Goal: Task Accomplishment & Management: Use online tool/utility

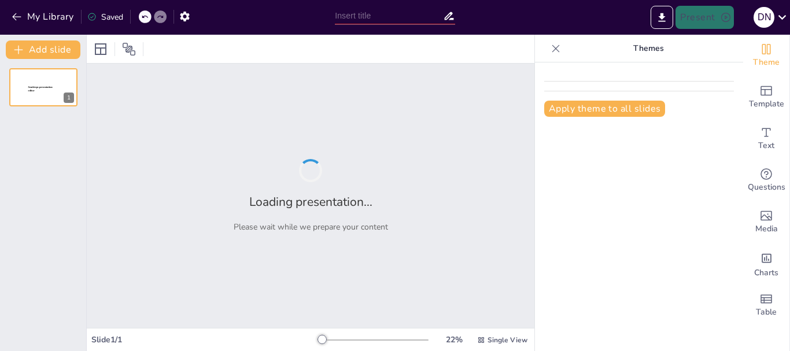
type input "Understanding Procedure Text"
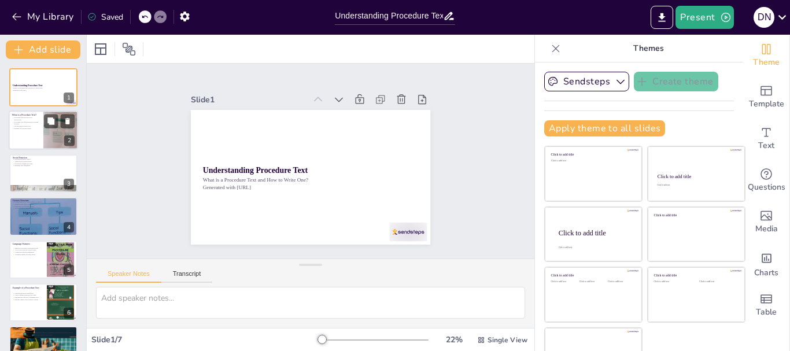
click at [46, 133] on div at bounding box center [61, 130] width 72 height 39
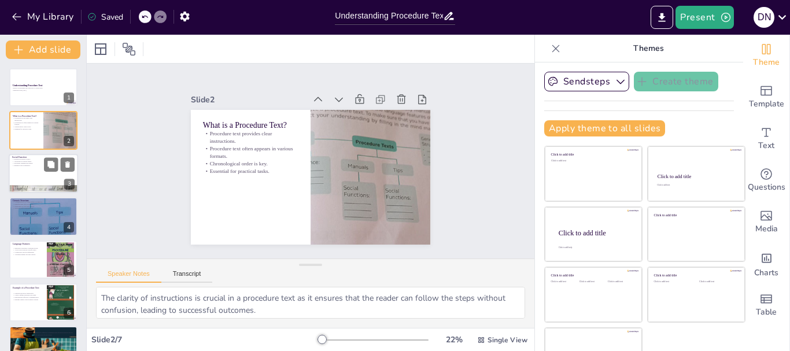
click at [36, 168] on div at bounding box center [43, 173] width 69 height 39
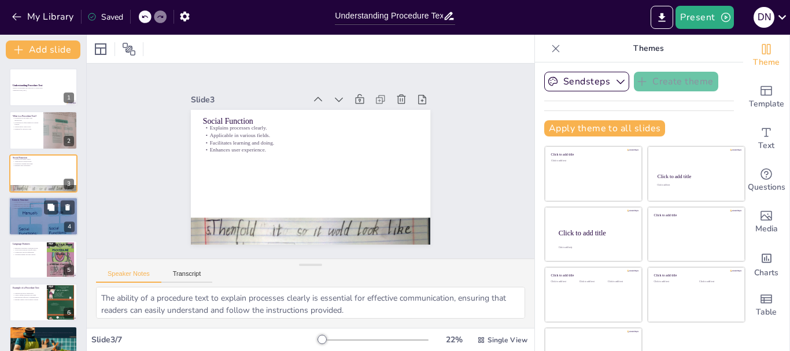
click at [38, 208] on p "Structure aids comprehension." at bounding box center [43, 209] width 62 height 2
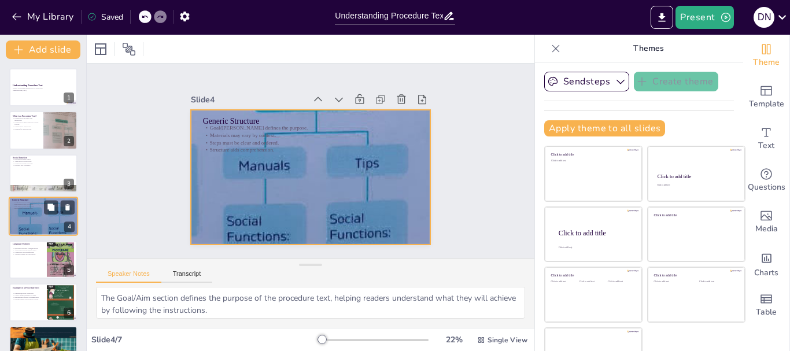
scroll to position [12, 0]
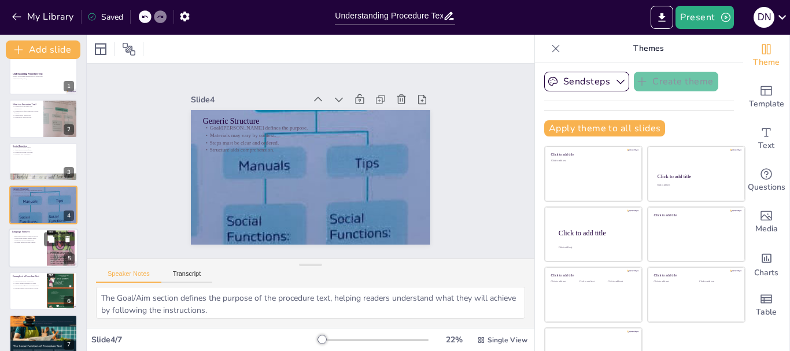
click at [36, 241] on p "Connectives help in sequencing." at bounding box center [27, 240] width 31 height 2
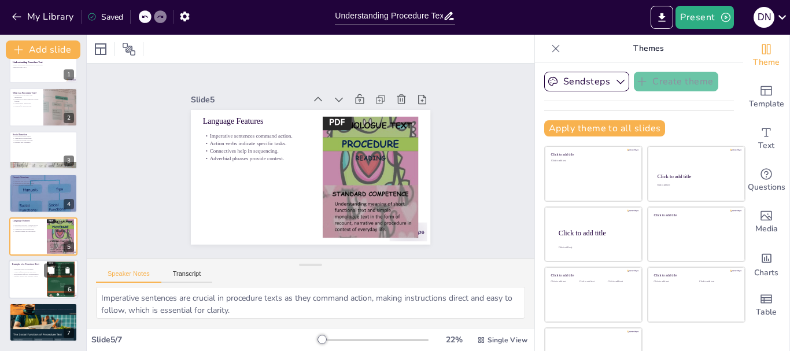
click at [25, 270] on p "Illustrates practical application." at bounding box center [27, 269] width 31 height 2
type textarea "The example of "How to Prepare an Oral Suspension" illustrates the practical ap…"
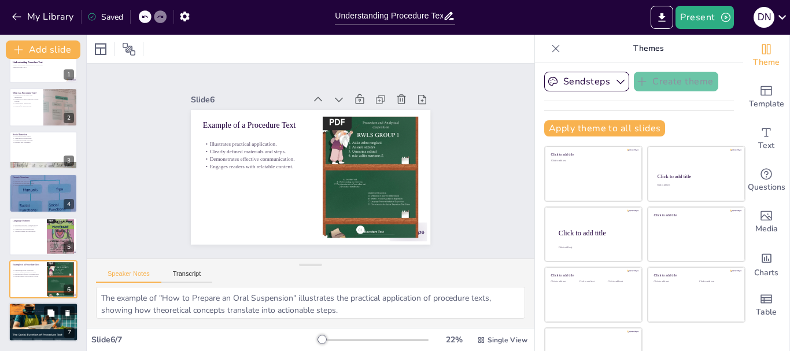
click at [24, 314] on div at bounding box center [43, 322] width 69 height 93
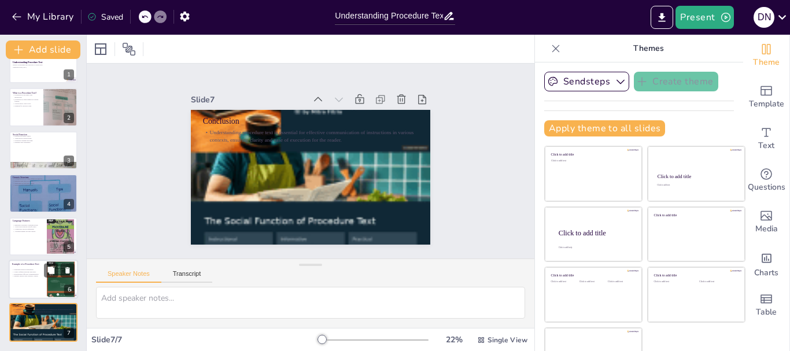
click at [24, 289] on div at bounding box center [43, 279] width 69 height 39
type textarea "The example of "How to Prepare an Oral Suspension" illustrates the practical ap…"
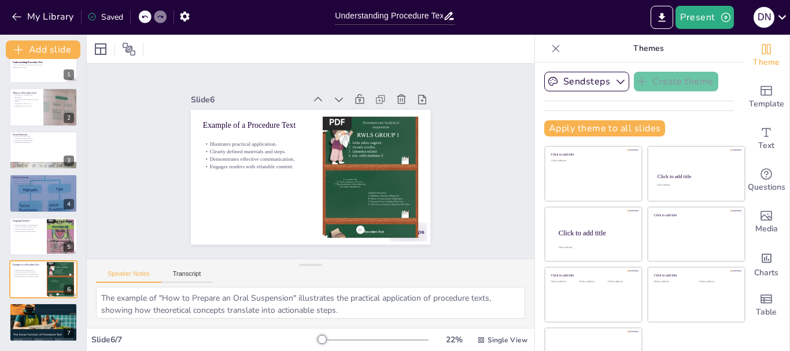
click at [169, 215] on div "Slide 1 Understanding Procedure Text What is a Procedure Text and How to Write …" at bounding box center [310, 161] width 283 height 478
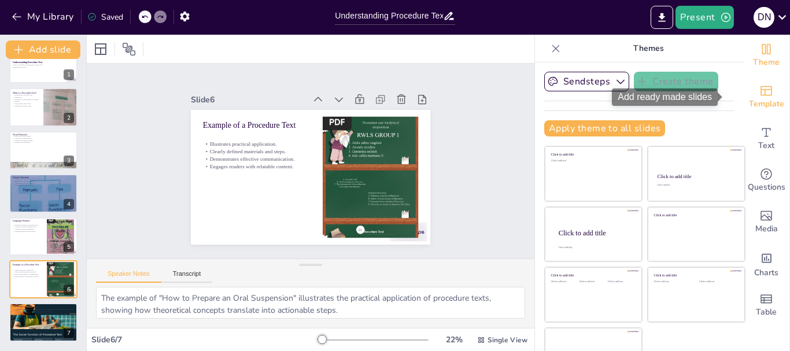
click at [752, 100] on span "Template" at bounding box center [766, 104] width 35 height 13
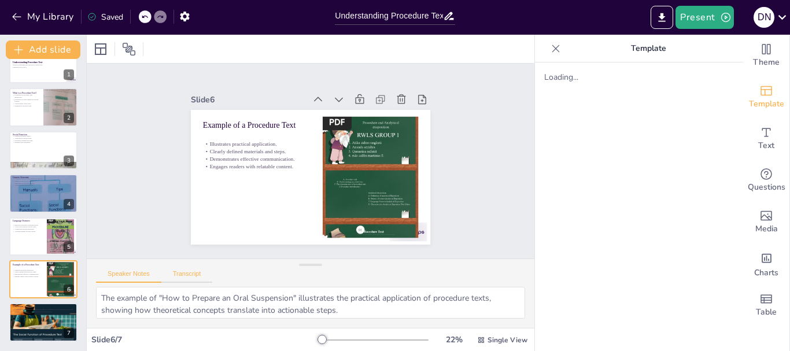
click at [194, 274] on button "Transcript" at bounding box center [186, 276] width 51 height 13
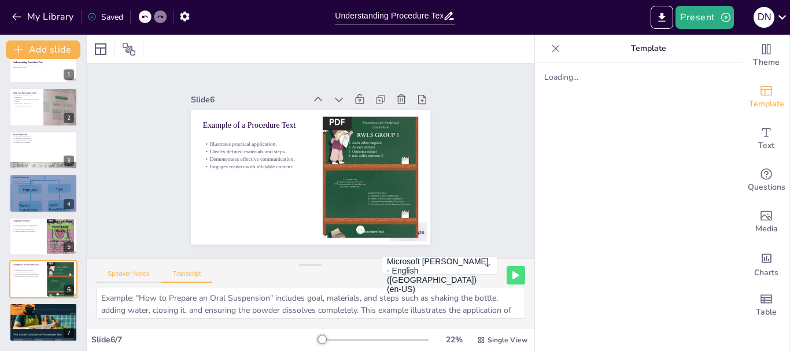
click at [132, 278] on button "Speaker Notes" at bounding box center [128, 276] width 65 height 13
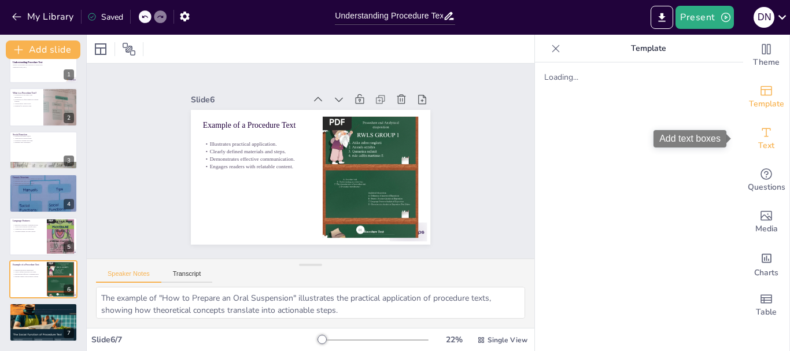
click at [765, 135] on div "Text" at bounding box center [766, 139] width 46 height 42
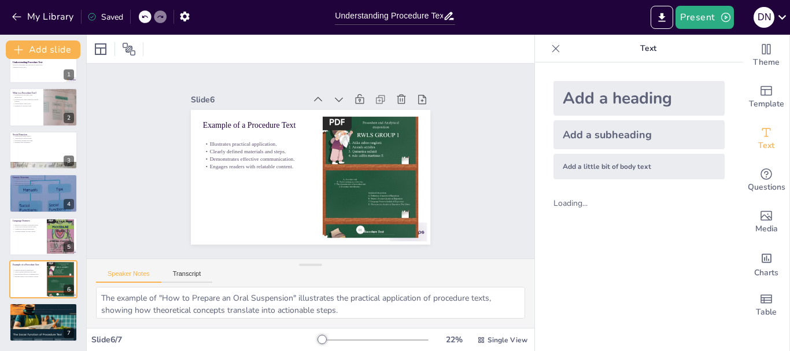
click at [474, 142] on div "Slide 1 Understanding Procedure Text What is a Procedure Text and How to Write …" at bounding box center [311, 161] width 360 height 488
click at [35, 57] on button "Add slide" at bounding box center [43, 49] width 75 height 19
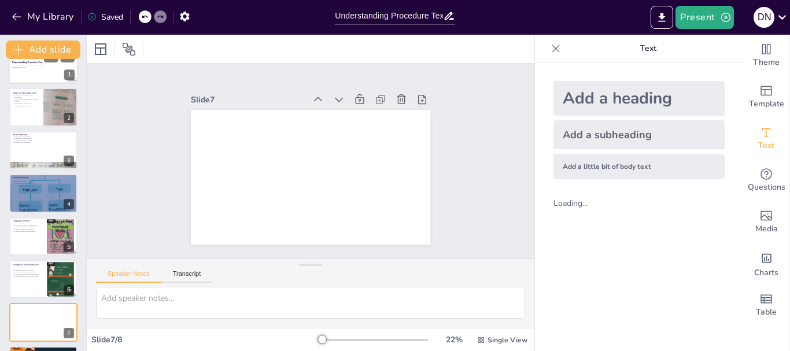
click at [36, 65] on p "What is a Procedure Text and How to Write One?" at bounding box center [43, 65] width 62 height 2
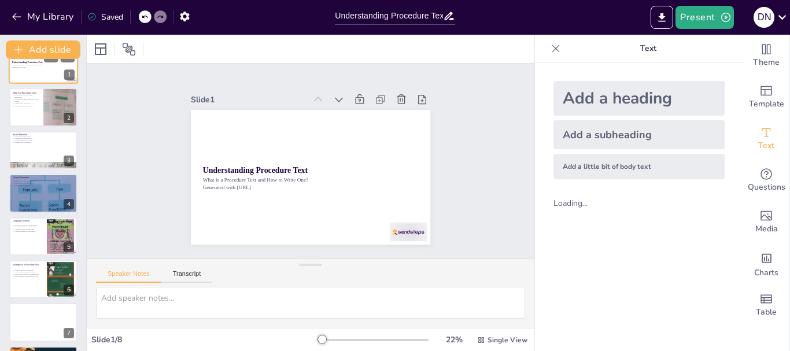
scroll to position [0, 0]
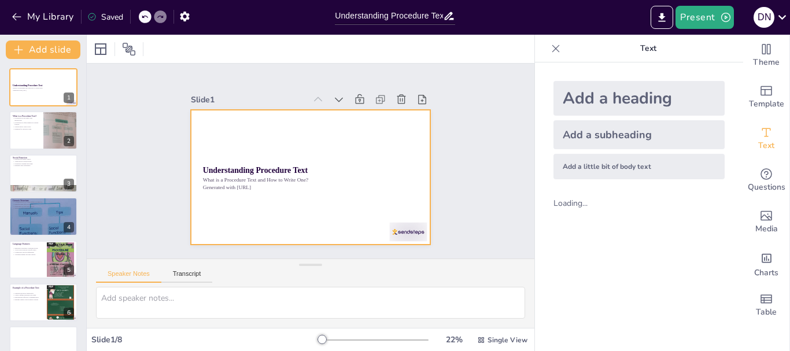
click at [309, 206] on div at bounding box center [295, 158] width 182 height 263
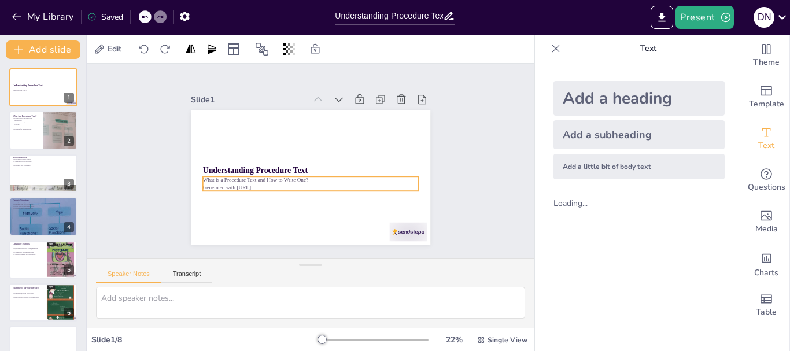
click at [237, 179] on p "Generated with [URL]" at bounding box center [297, 138] width 190 height 115
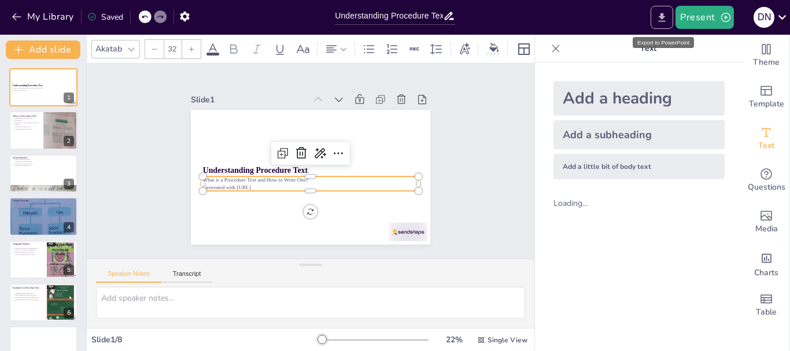
click at [659, 18] on icon "Export to PowerPoint" at bounding box center [662, 18] width 12 height 12
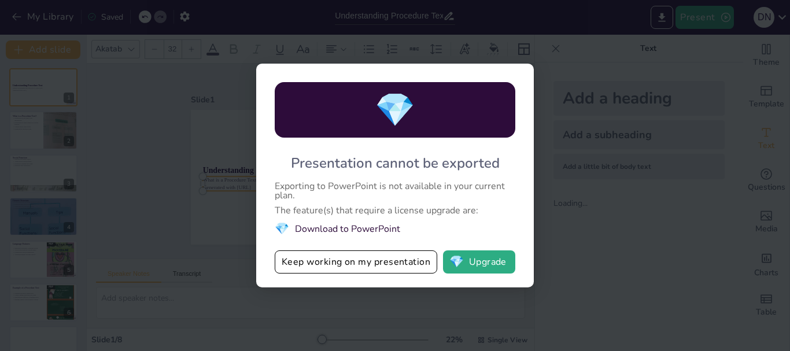
click at [149, 231] on div "💎 Presentation cannot be exported Exporting to PowerPoint is not available in y…" at bounding box center [395, 175] width 790 height 351
click at [302, 260] on button "Keep working on my presentation" at bounding box center [356, 261] width 163 height 23
